Goal: Transaction & Acquisition: Purchase product/service

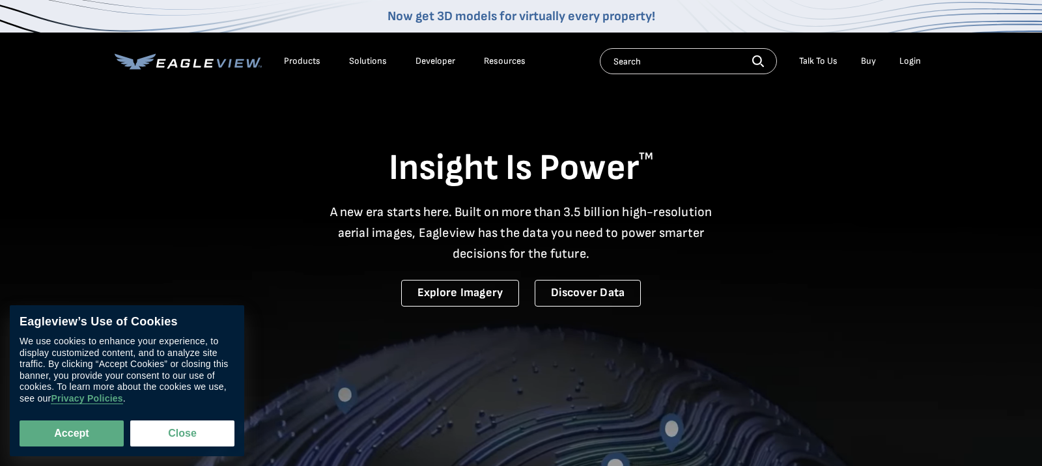
click at [908, 57] on div "Login" at bounding box center [909, 61] width 21 height 12
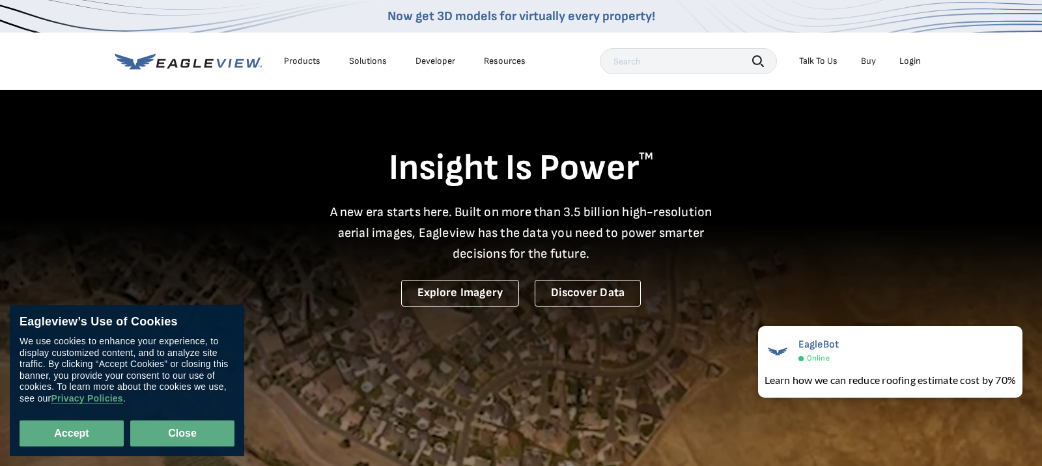
click at [210, 430] on button "Close" at bounding box center [182, 434] width 104 height 26
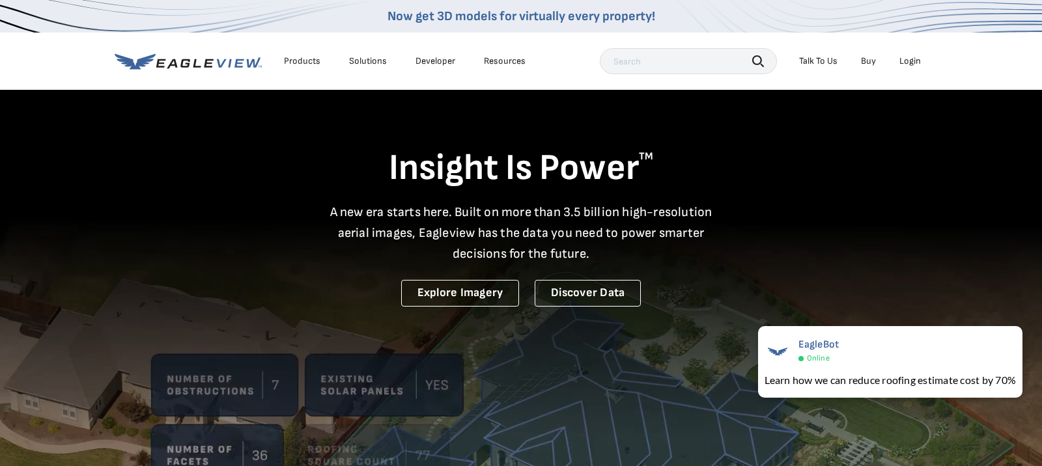
click at [916, 64] on div "Login" at bounding box center [909, 61] width 21 height 12
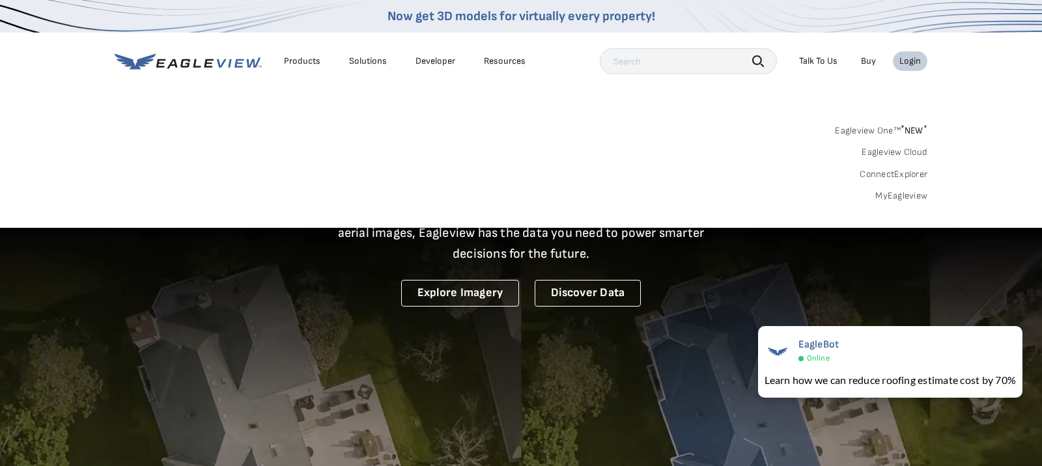
click at [911, 195] on link "MyEagleview" at bounding box center [901, 196] width 52 height 12
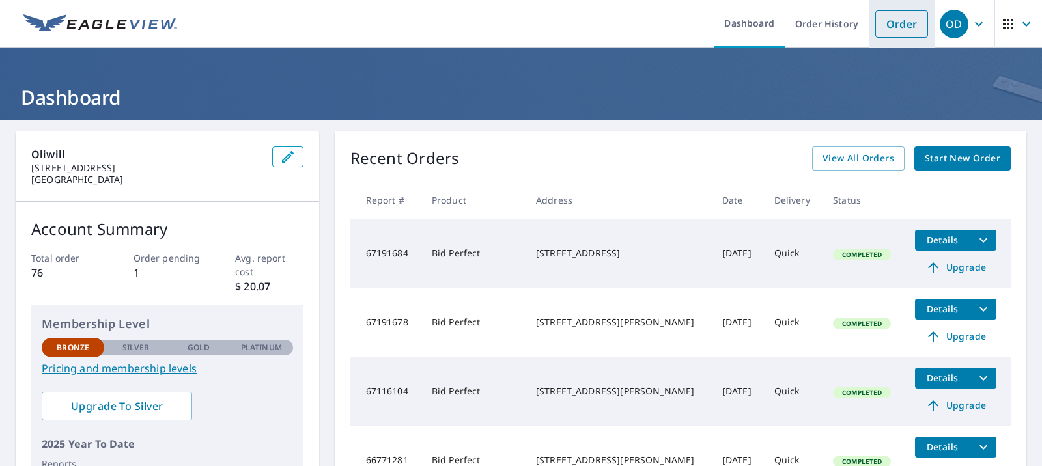
click at [903, 21] on link "Order" at bounding box center [901, 23] width 53 height 27
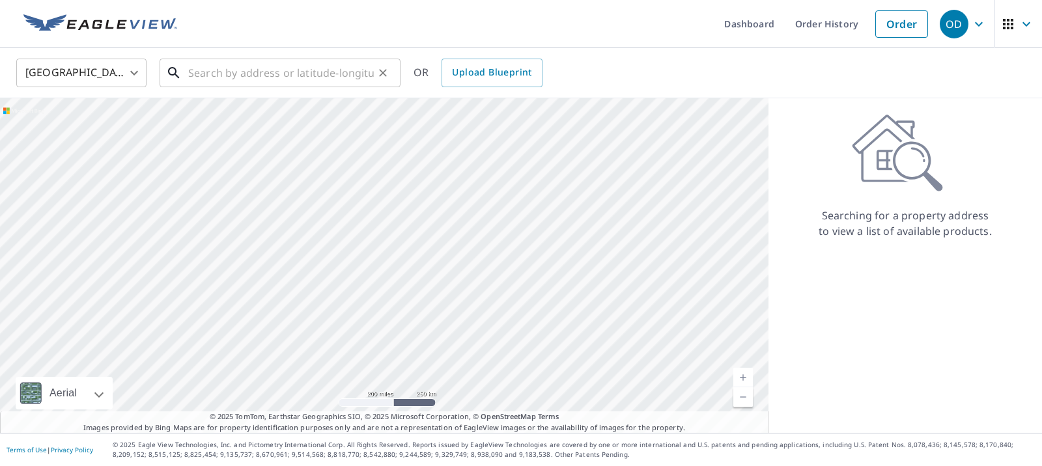
click at [340, 72] on input "text" at bounding box center [281, 73] width 186 height 36
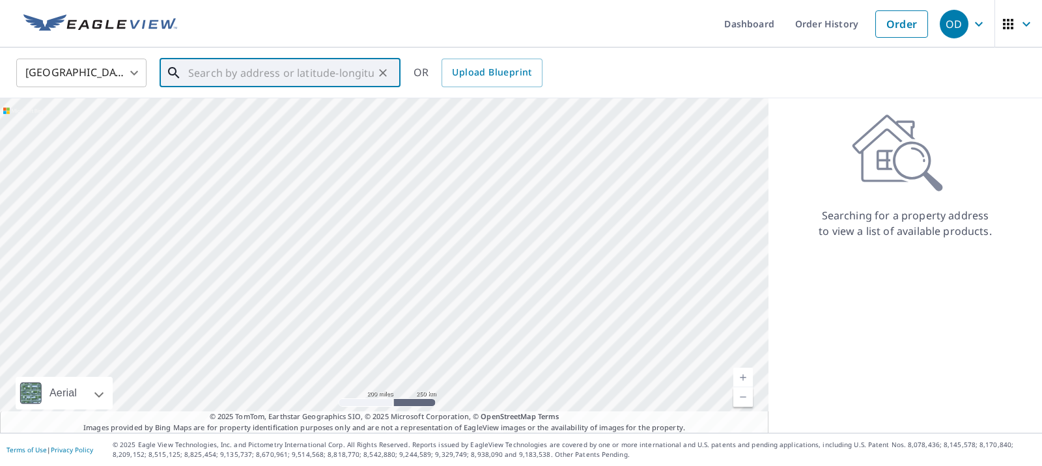
click at [278, 72] on input "text" at bounding box center [281, 73] width 186 height 36
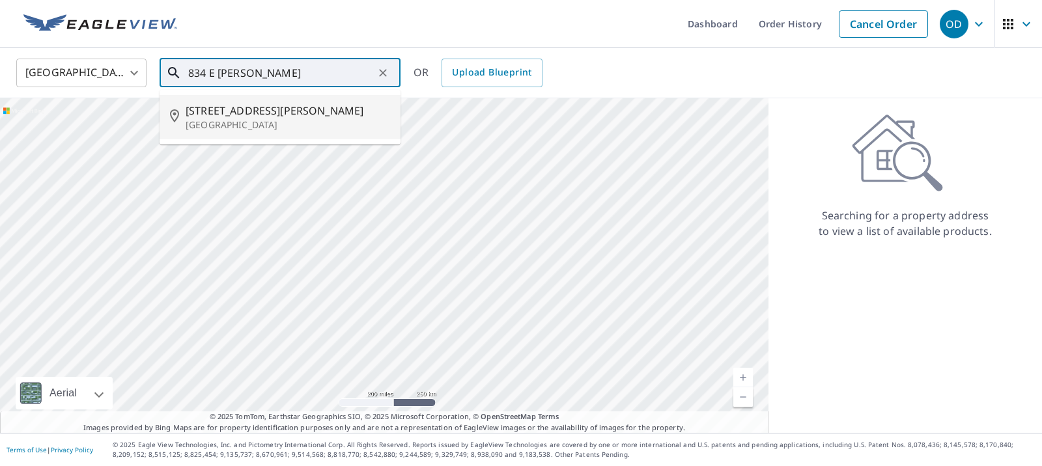
click at [266, 117] on span "834 E Gorham St" at bounding box center [288, 111] width 204 height 16
type input "834 E Gorham St Madison, WI 53703"
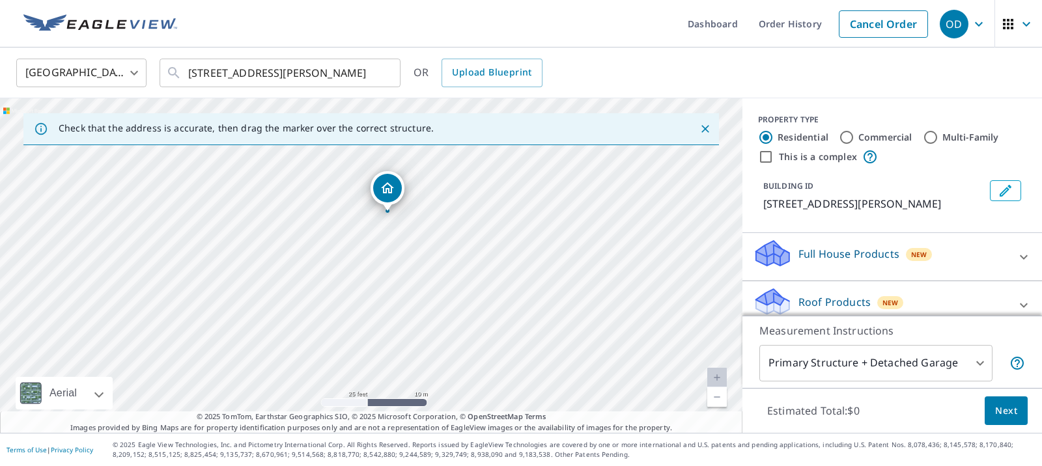
drag, startPoint x: 359, startPoint y: 277, endPoint x: 462, endPoint y: 247, distance: 106.5
click at [461, 248] on div "834 E Gorham St Madison, WI 53703" at bounding box center [371, 265] width 742 height 335
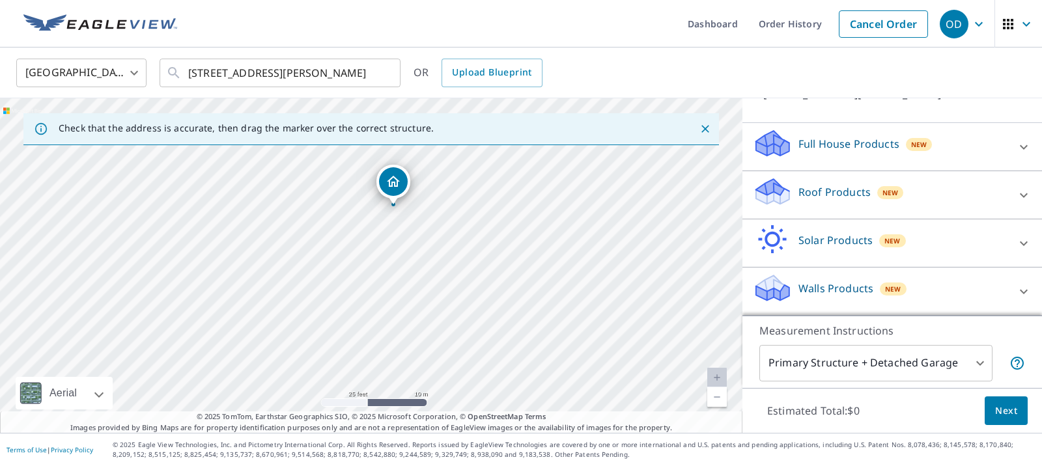
click at [832, 191] on p "Roof Products" at bounding box center [834, 192] width 72 height 16
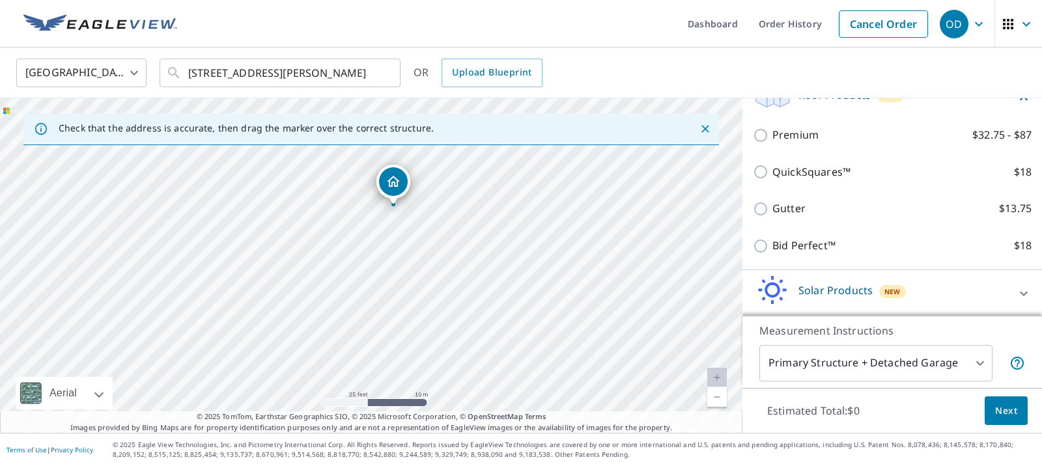
scroll to position [208, 0]
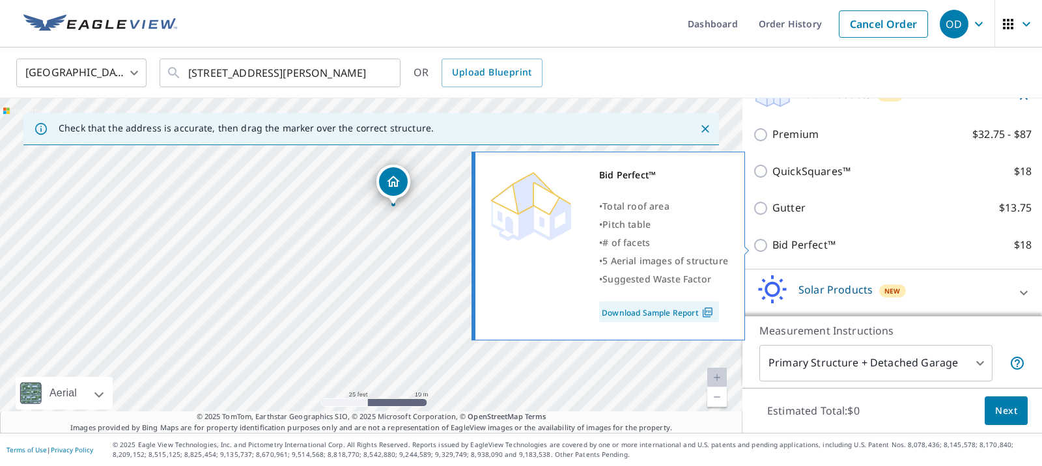
click at [772, 249] on p "Bid Perfect™" at bounding box center [803, 245] width 63 height 16
click at [772, 249] on input "Bid Perfect™ $18" at bounding box center [763, 246] width 20 height 16
checkbox input "true"
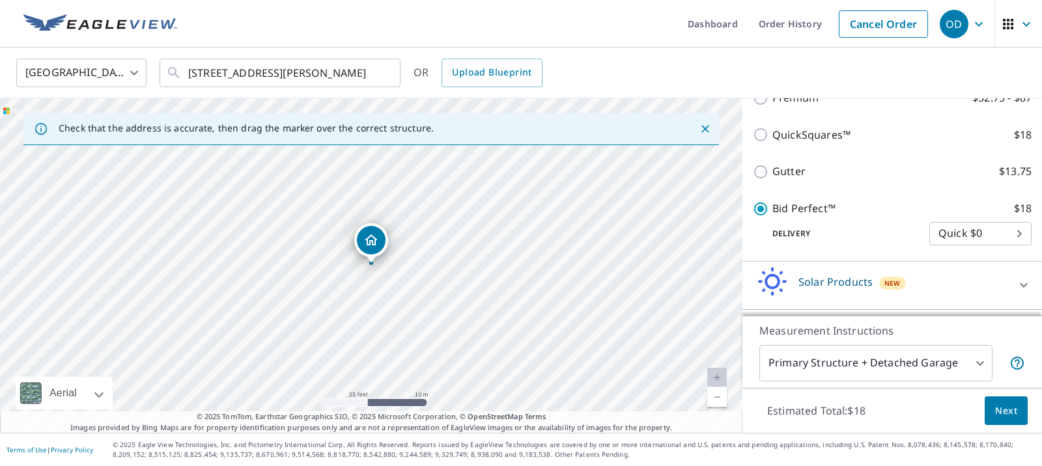
scroll to position [264, 0]
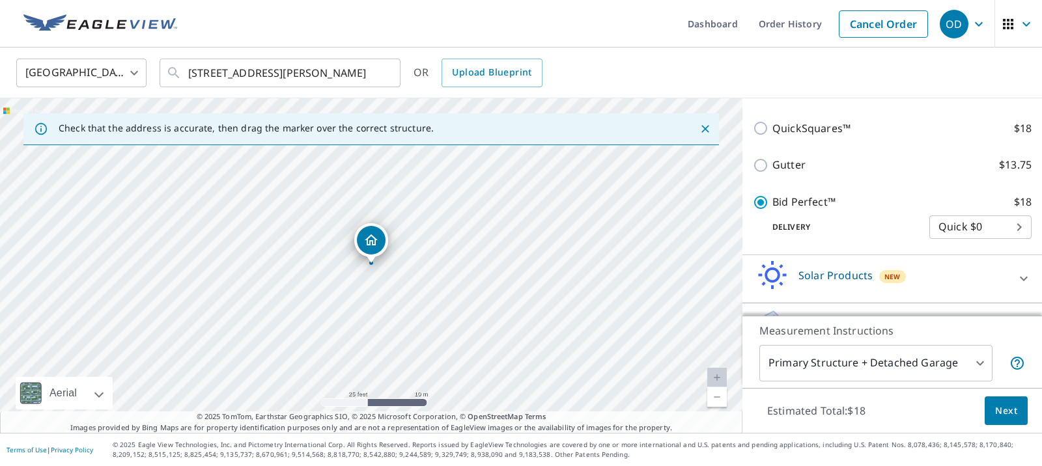
click at [1002, 404] on span "Next" at bounding box center [1006, 411] width 22 height 16
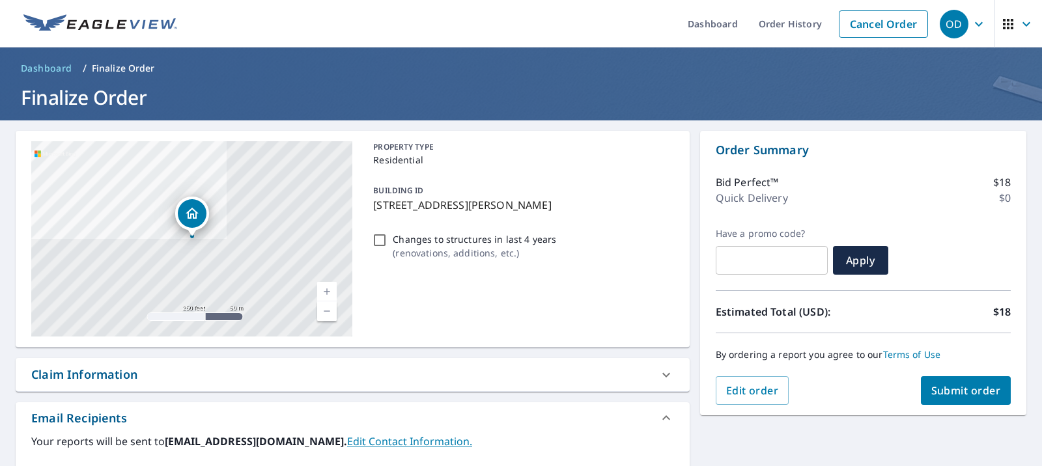
click at [980, 393] on span "Submit order" at bounding box center [966, 391] width 70 height 14
